Goal: Use online tool/utility: Utilize a website feature to perform a specific function

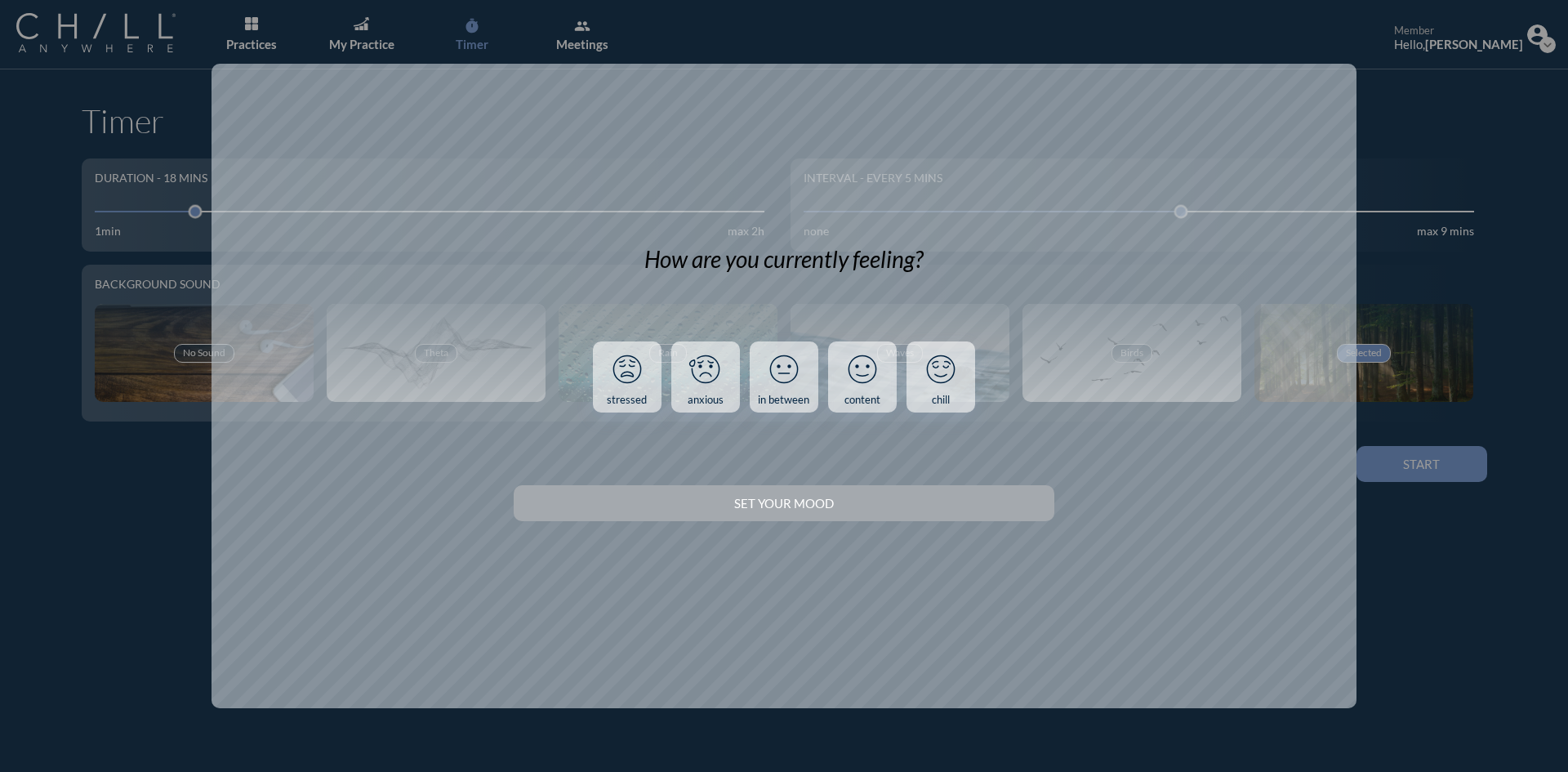
scroll to position [152, 0]
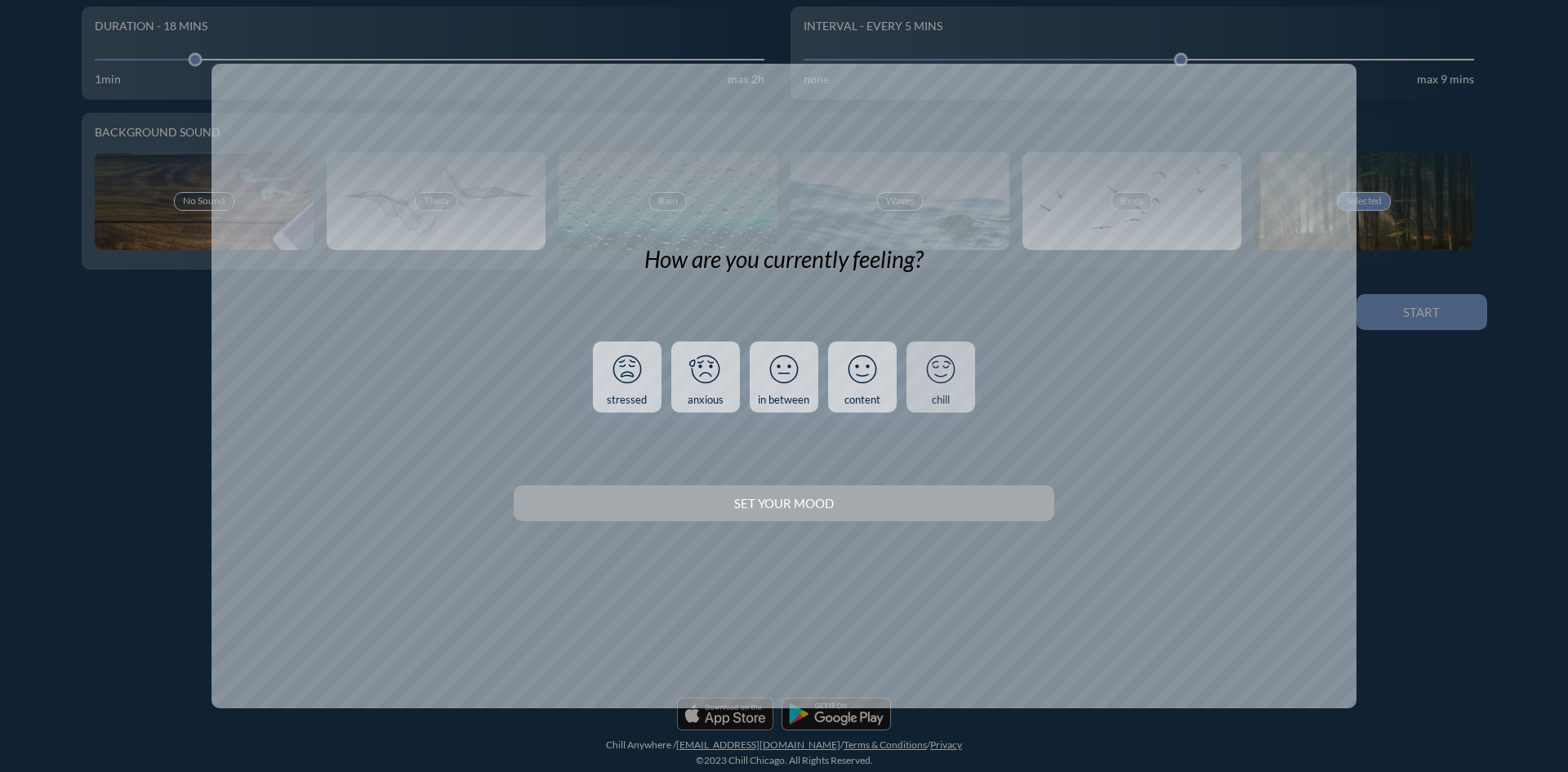
click at [936, 352] on icon at bounding box center [941, 369] width 43 height 43
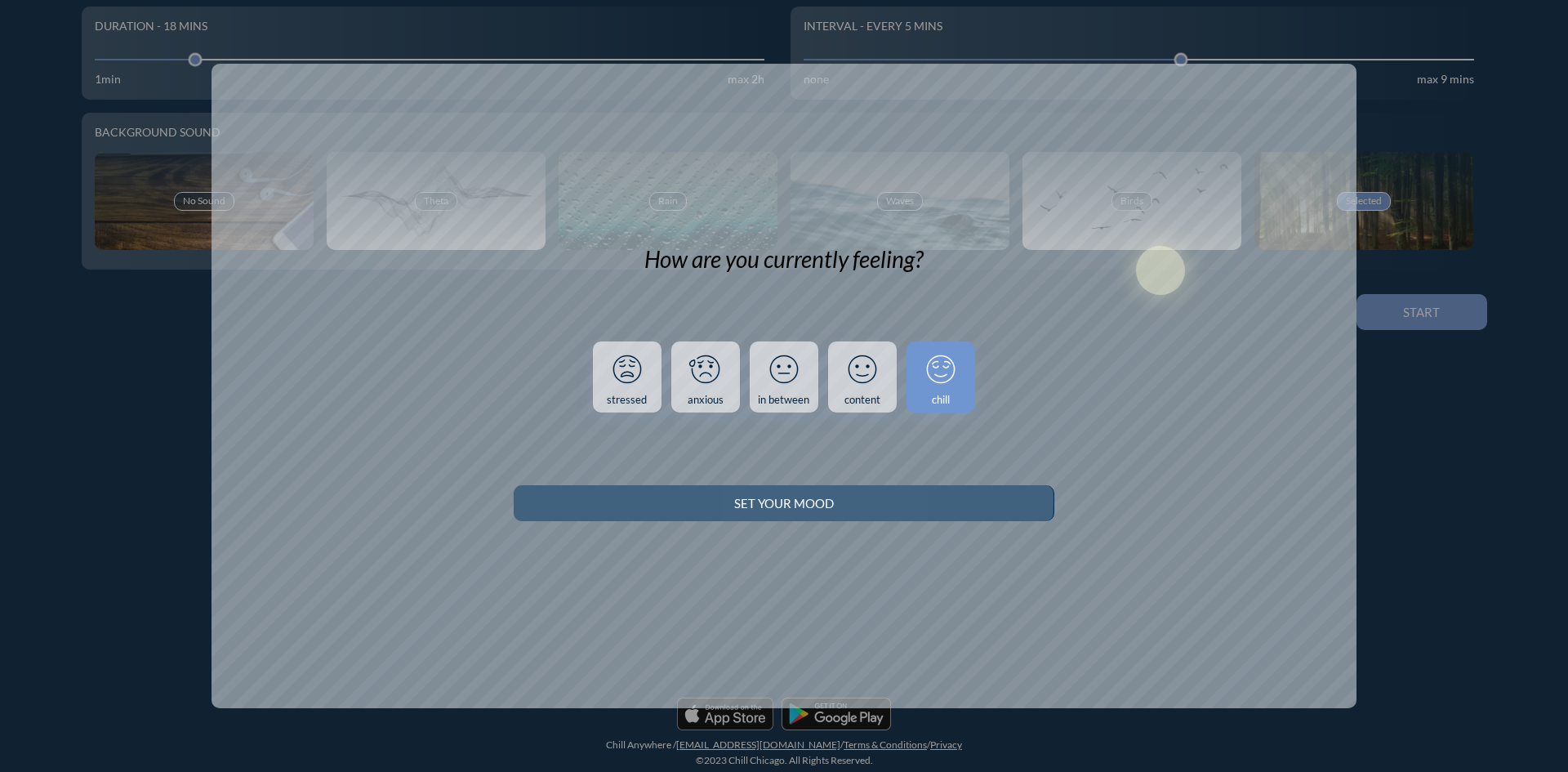
click at [956, 489] on button "Set your Mood" at bounding box center [784, 503] width 540 height 36
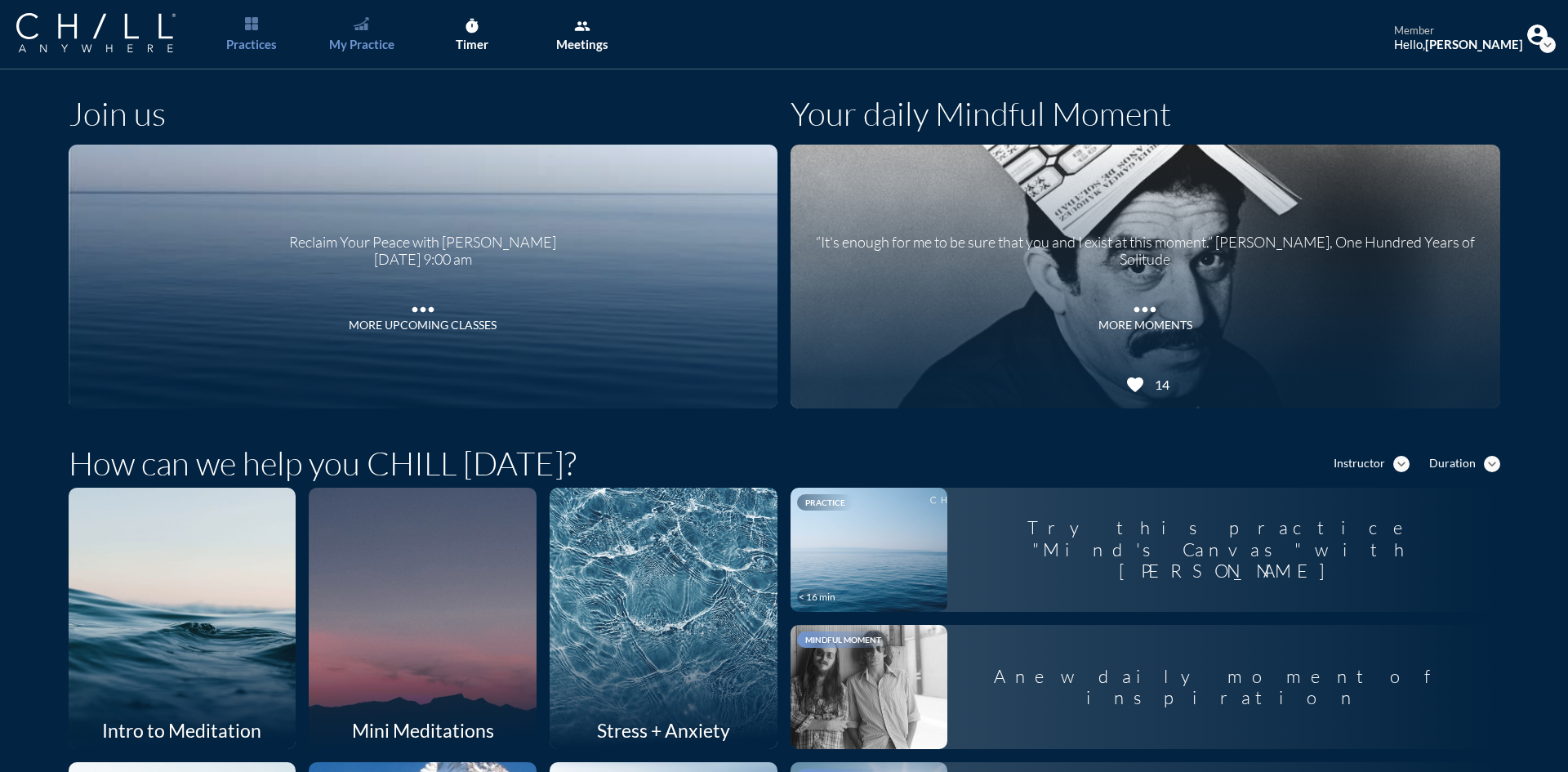
click at [360, 30] on link "My Practice" at bounding box center [361, 34] width 86 height 70
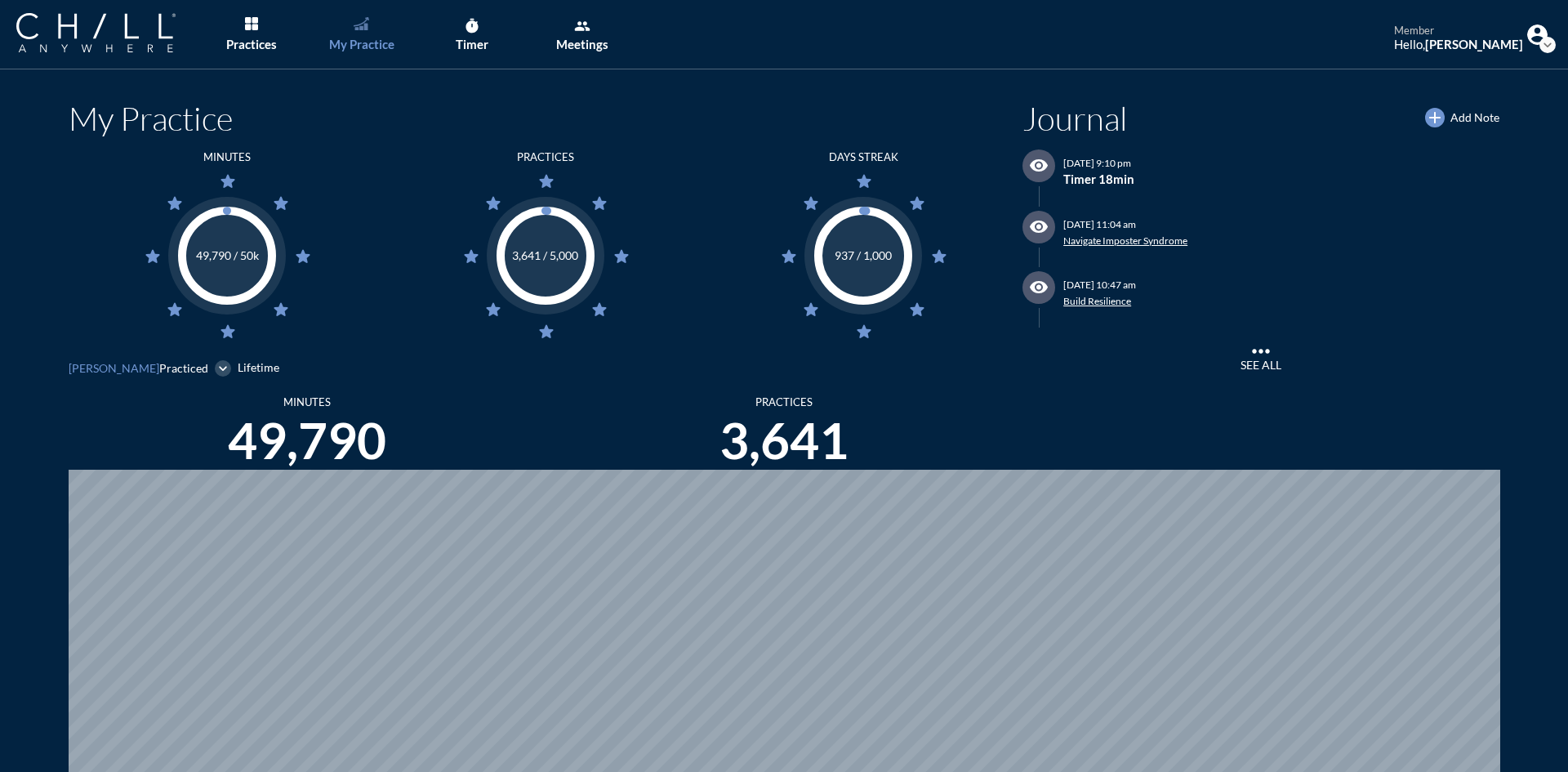
scroll to position [772, 1556]
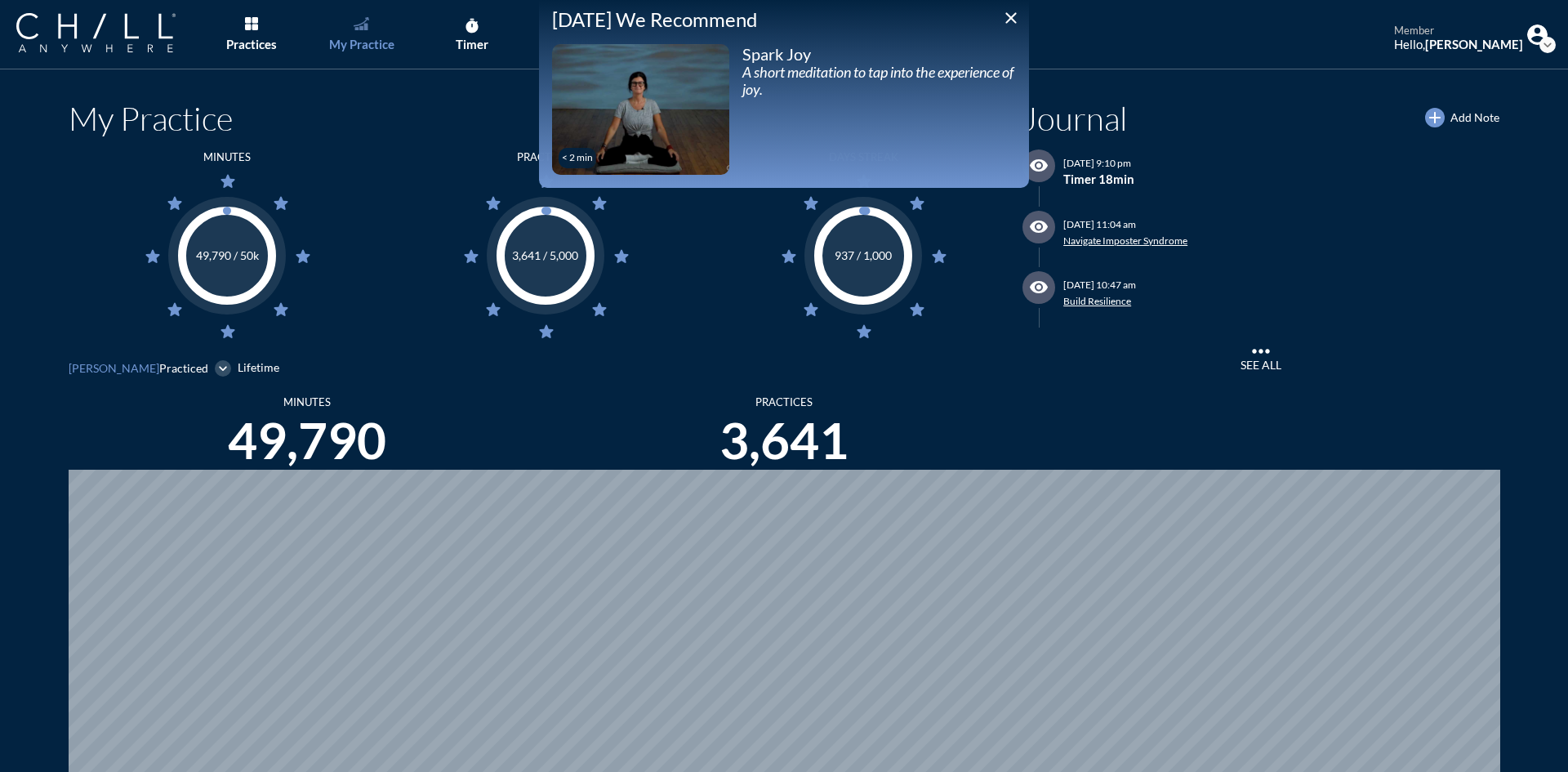
click at [1009, 5] on div "[DATE] We Recommend close < 2 min play_arrow Spark Joy A short meditation to ta…" at bounding box center [784, 93] width 490 height 188
click at [1010, 21] on icon "close" at bounding box center [1011, 18] width 20 height 20
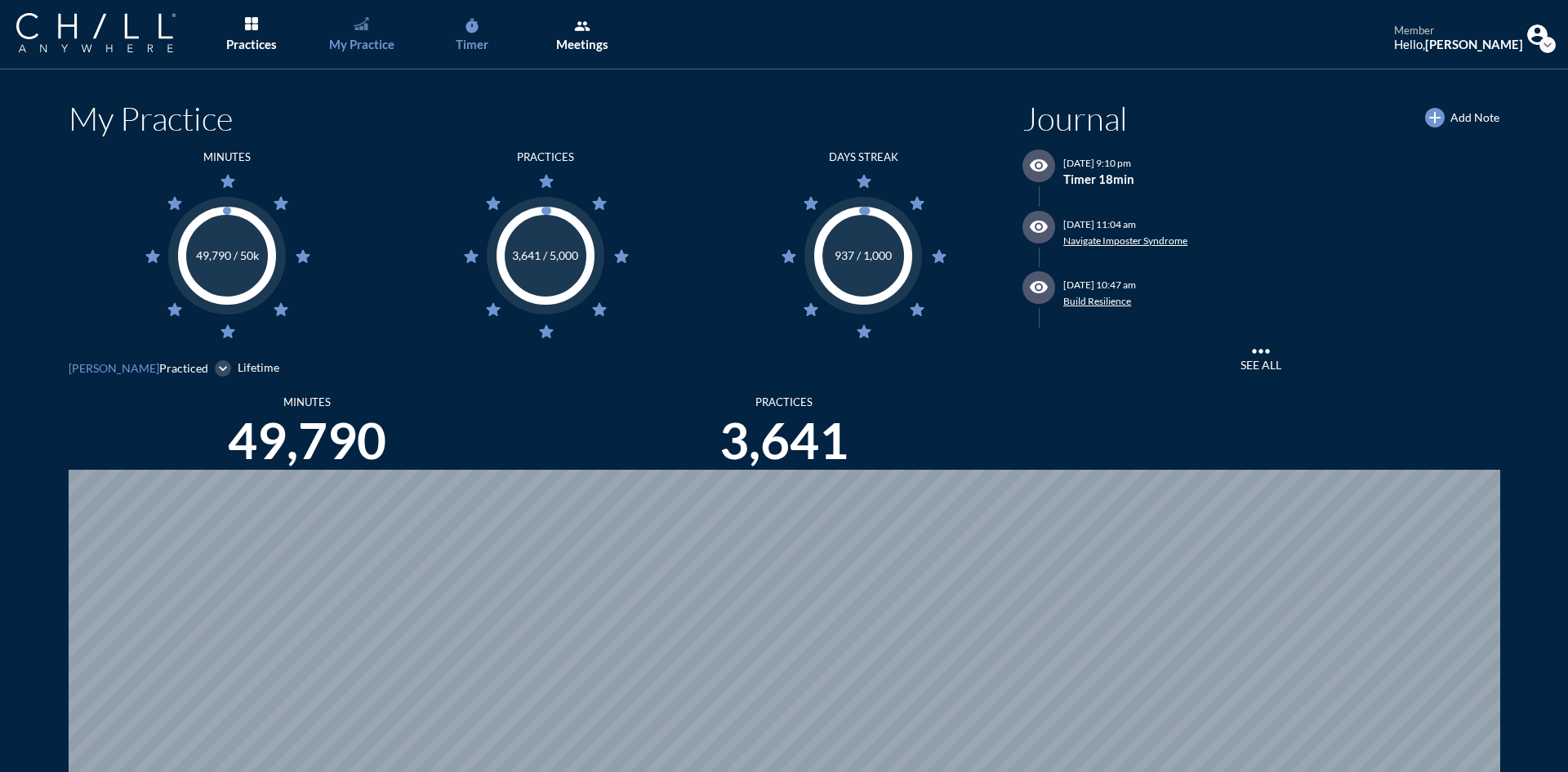
click at [458, 24] on link "timer Timer" at bounding box center [471, 34] width 86 height 70
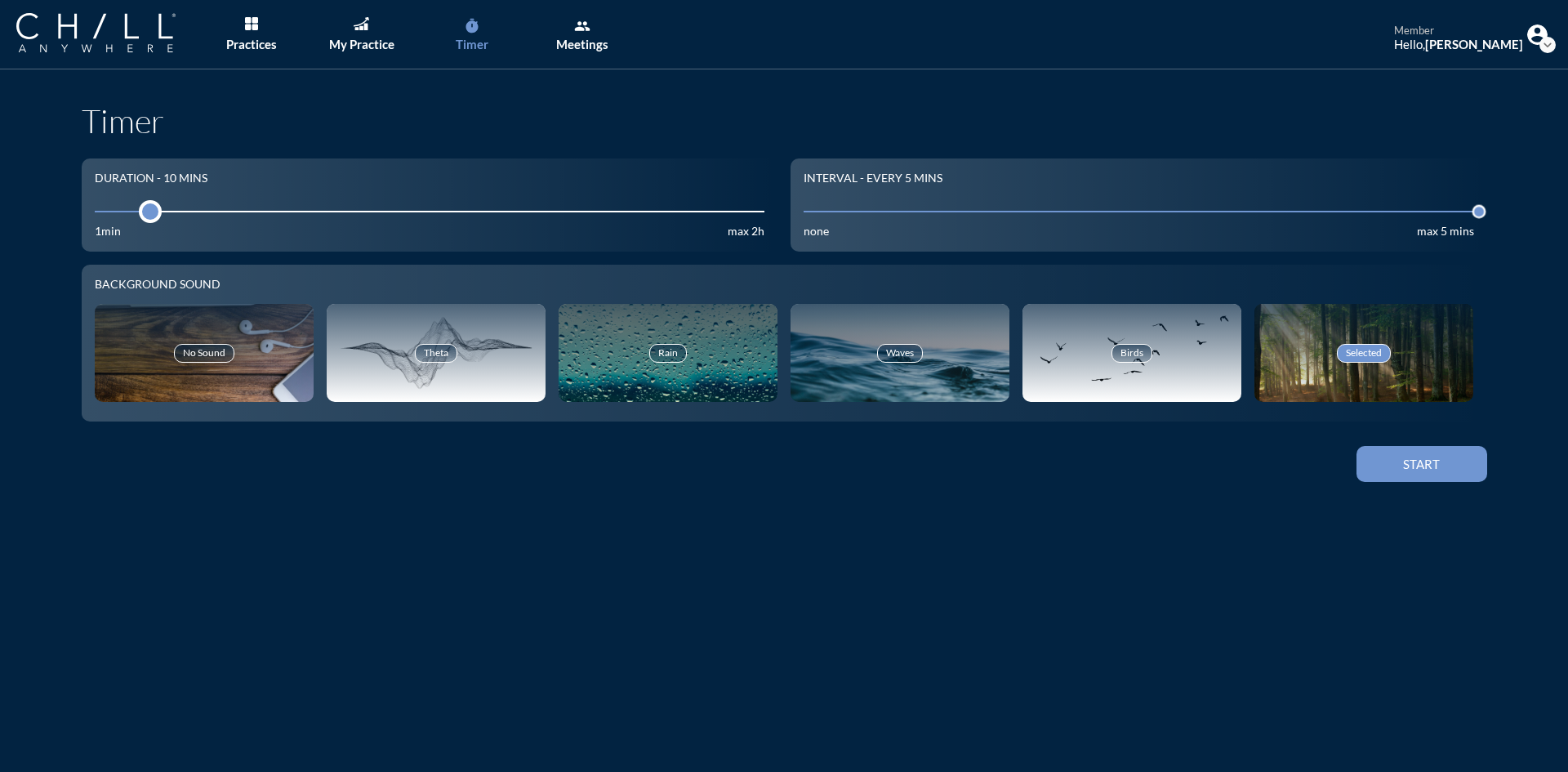
drag, startPoint x: 187, startPoint y: 210, endPoint x: 140, endPoint y: 209, distance: 47.0
click at [140, 209] on div at bounding box center [150, 211] width 23 height 23
click at [1414, 209] on input "5" at bounding box center [1139, 210] width 671 height 15
click at [1359, 214] on input "5" at bounding box center [1139, 210] width 671 height 15
click at [1418, 454] on button "Start" at bounding box center [1422, 464] width 131 height 36
